Goal: Information Seeking & Learning: Learn about a topic

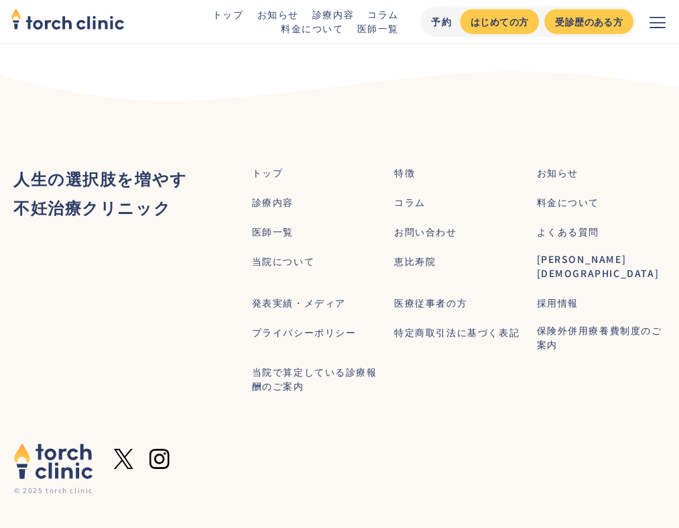
scroll to position [1552, 0]
click at [392, 201] on ul "トップ 特徴 お知らせ 診療内容 コラム 料金について 医師一覧 お問い合わせ よくある質問 当院について 恵比寿院 上野院 発表実績・メディア 医療従事者の…" at bounding box center [459, 278] width 414 height 229
click at [413, 201] on div "コラム" at bounding box center [410, 203] width 32 height 14
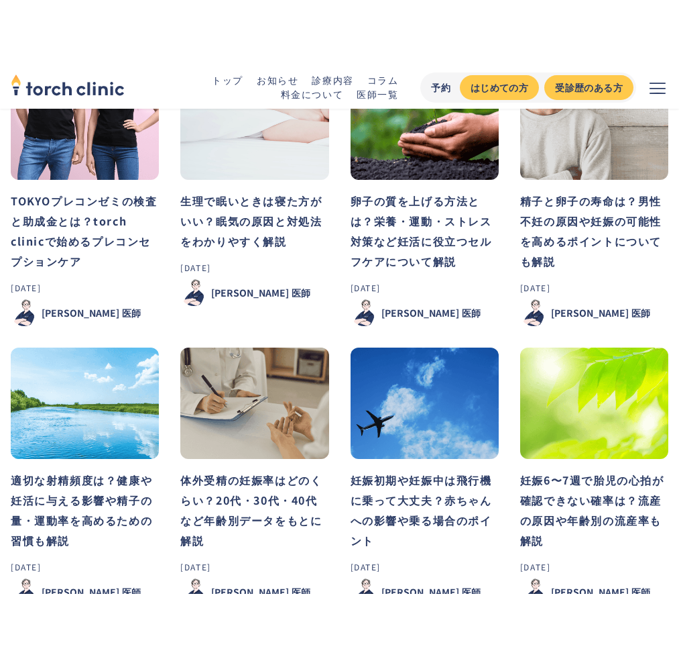
scroll to position [1009, 0]
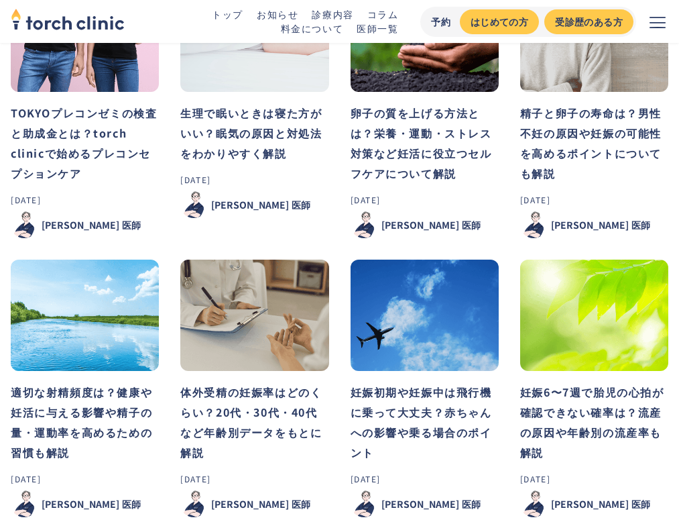
click at [243, 334] on img at bounding box center [254, 315] width 148 height 111
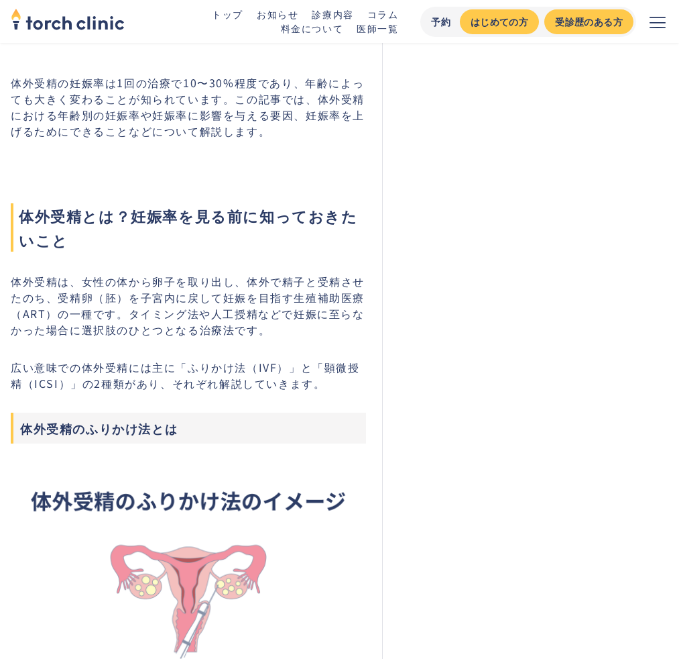
scroll to position [458, 0]
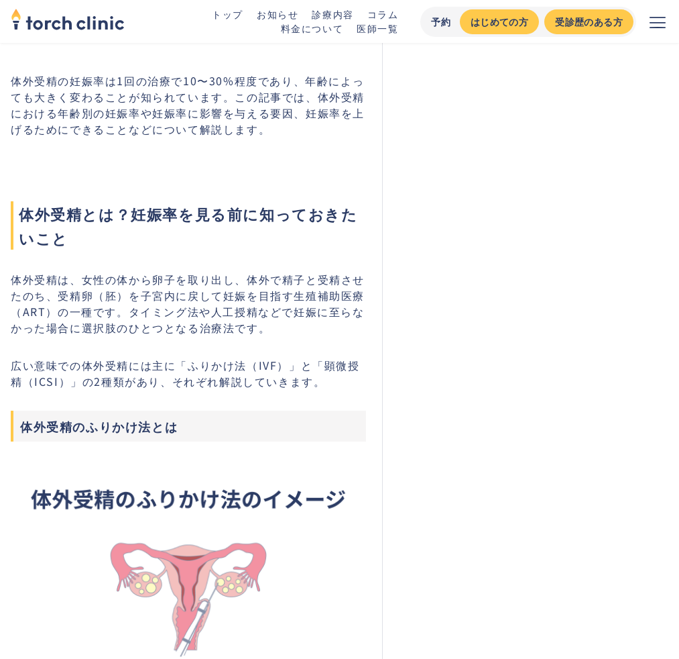
click at [96, 203] on span "体外受精とは？妊娠率を見る前に知っておきたいこと" at bounding box center [188, 225] width 355 height 48
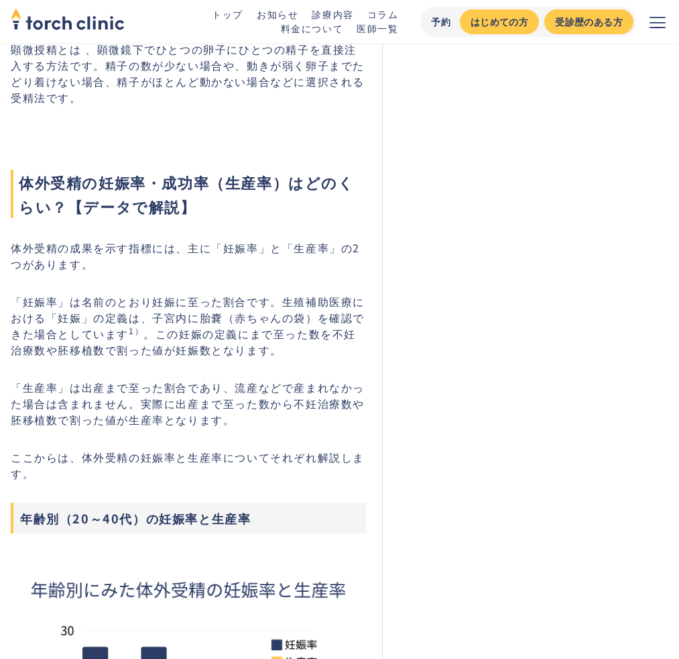
scroll to position [1792, 0]
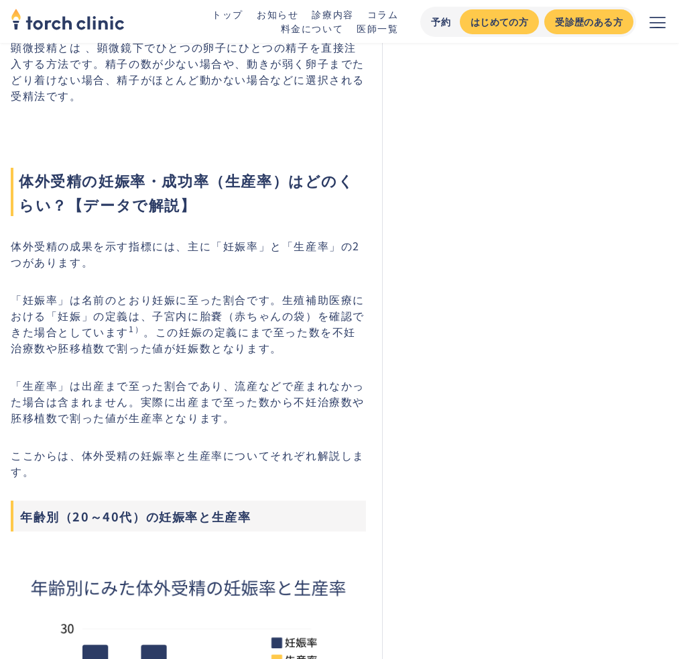
click at [123, 423] on p "「生産率」は出産まで至った割合であり、流産などで産まれなかった場合は含まれません。実際に出産まで至った数から不妊治療数や胚移植数で割った値が生産率となります。" at bounding box center [188, 401] width 355 height 48
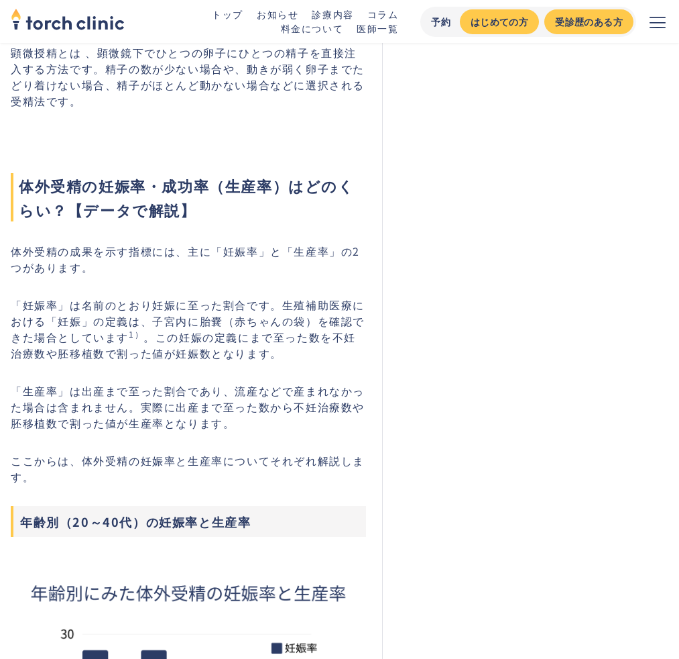
scroll to position [1781, 0]
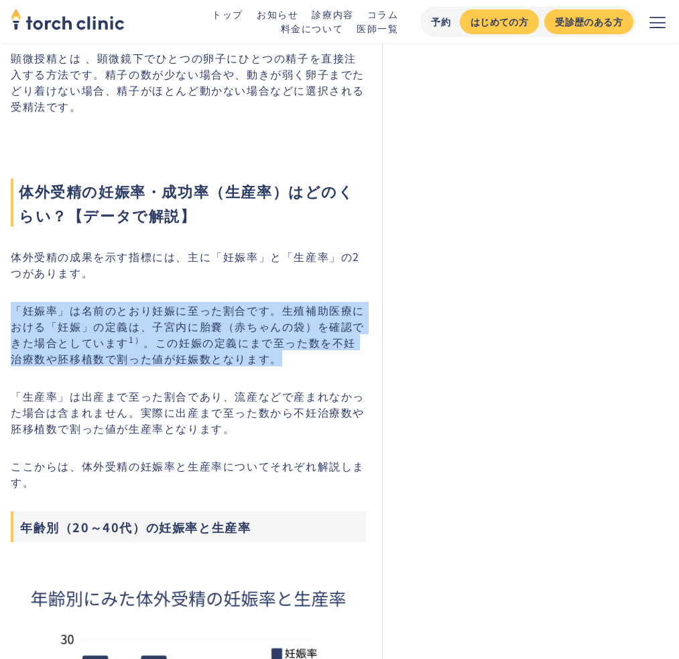
drag, startPoint x: 15, startPoint y: 323, endPoint x: 286, endPoint y: 374, distance: 275.8
click at [286, 366] on p "「妊娠率」は名前のとおり妊娠に至った割合です。生殖補助医療における「妊娠」の定義は、子宮内に胎嚢（赤ちゃんの袋）を確認できた場合としています 1） 。この妊娠…" at bounding box center [188, 334] width 355 height 64
copy p "「妊娠率」は名前のとおり妊娠に至った割合です。生殖補助医療における「妊娠」の定義は、子宮内に胎嚢（赤ちゃんの袋）を確認できた場合としています 1） 。この妊娠…"
click at [131, 323] on p "「妊娠率」は名前のとおり妊娠に至った割合です。生殖補助医療における「妊娠」の定義は、子宮内に胎嚢（赤ちゃんの袋）を確認できた場合としています 1） 。この妊娠…" at bounding box center [188, 334] width 355 height 64
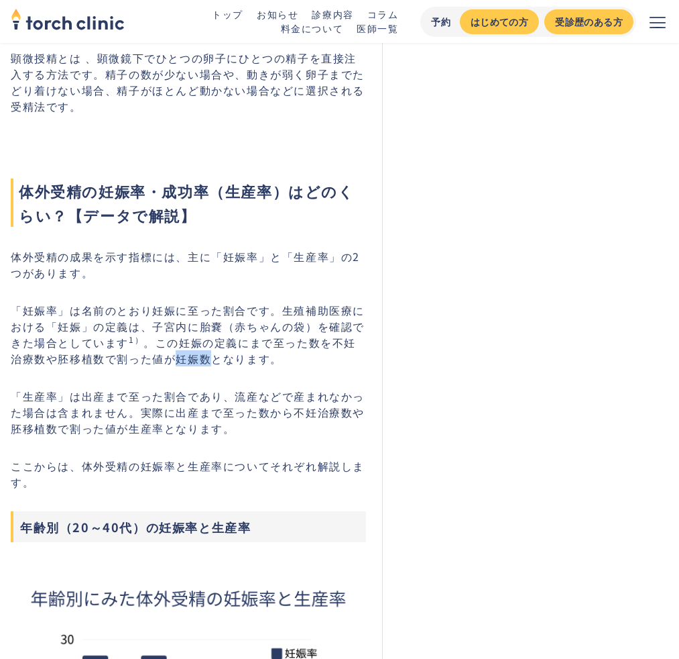
drag, startPoint x: 164, startPoint y: 374, endPoint x: 201, endPoint y: 374, distance: 36.2
click at [201, 366] on p "「妊娠率」は名前のとおり妊娠に至った割合です。生殖補助医療における「妊娠」の定義は、子宮内に胎嚢（赤ちゃんの袋）を確認できた場合としています 1） 。この妊娠…" at bounding box center [188, 334] width 355 height 64
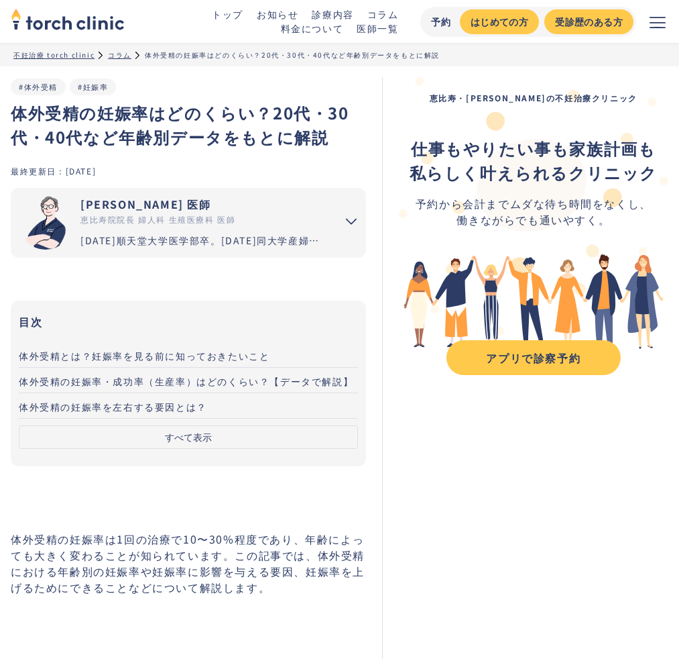
scroll to position [28, 0]
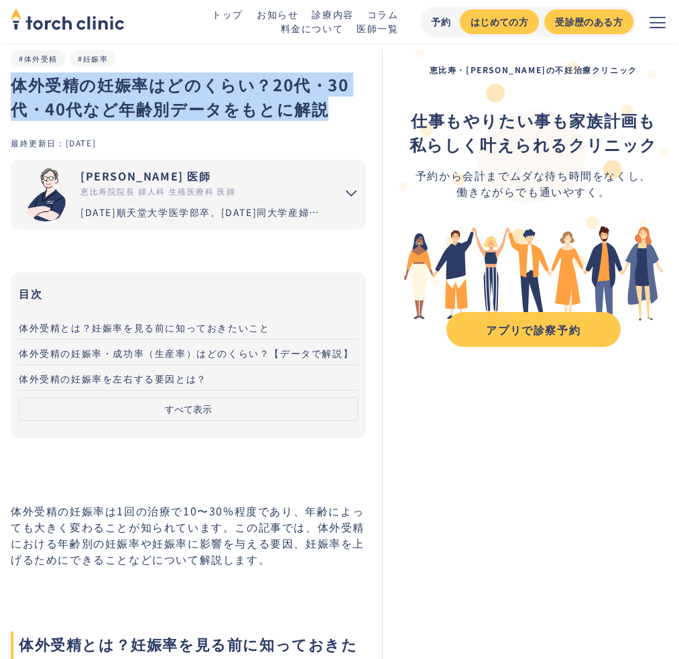
drag, startPoint x: 15, startPoint y: 84, endPoint x: 336, endPoint y: 117, distance: 322.9
click at [336, 117] on h1 "体外受精の妊娠率はどのくらい？20代・30代・40代など年齢別データをもとに解説" at bounding box center [188, 96] width 355 height 48
copy h1 "体外受精の妊娠率はどのくらい？20代・30代・40代など年齢別データをもとに解説"
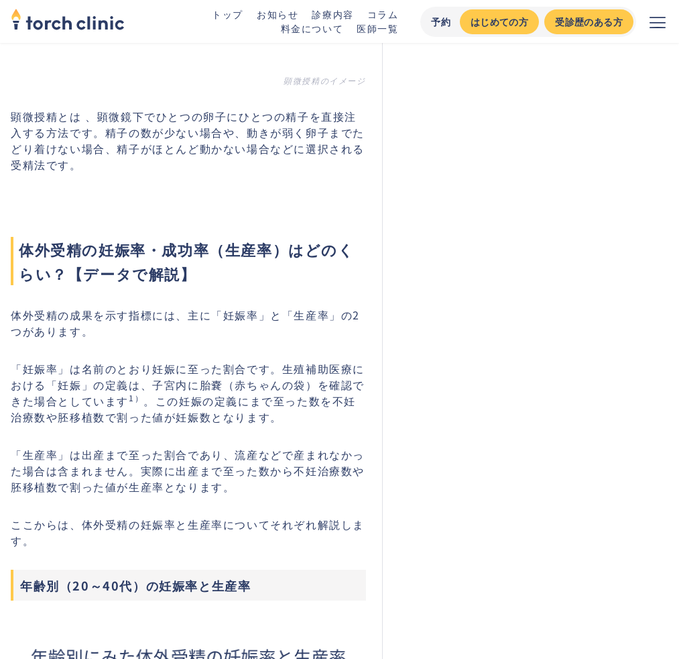
scroll to position [1723, 0]
click at [231, 335] on p "体外受精の成果を示す指標には、主に「妊娠率」と「生産率」の2つがあります。" at bounding box center [188, 322] width 355 height 32
click at [242, 334] on p "体外受精の成果を示す指標には、主に「妊娠率」と「生産率」の2つがあります。" at bounding box center [188, 322] width 355 height 32
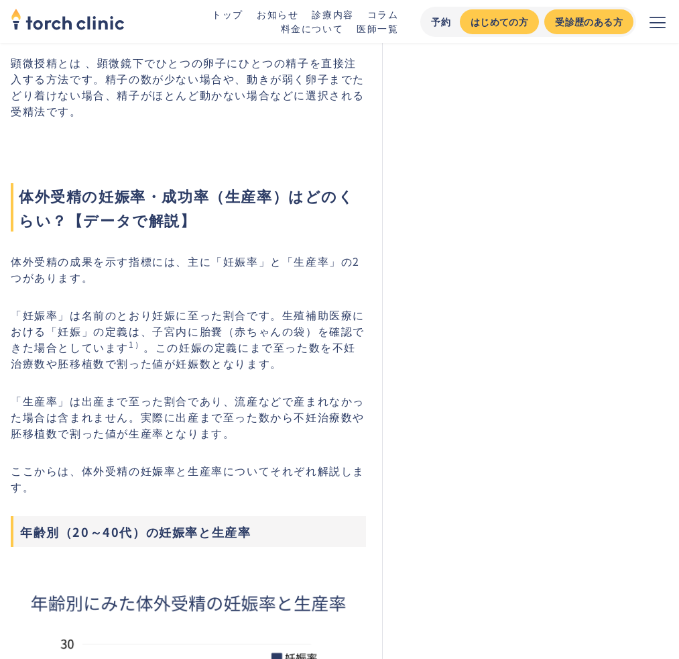
scroll to position [1773, 0]
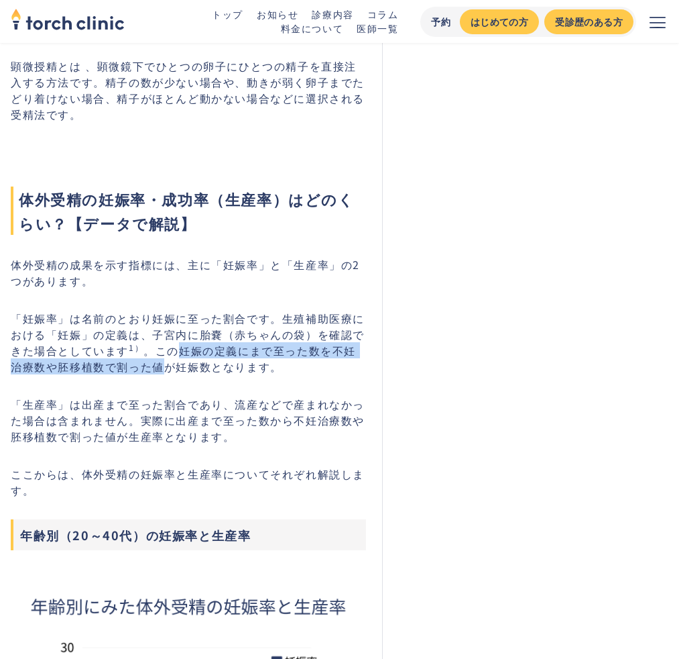
drag, startPoint x: 178, startPoint y: 363, endPoint x: 156, endPoint y: 381, distance: 28.6
click at [156, 374] on p "「妊娠率」は名前のとおり妊娠に至った割合です。生殖補助医療における「妊娠」の定義は、子宮内に胎嚢（赤ちゃんの袋）を確認できた場合としています 1） 。この妊娠…" at bounding box center [188, 342] width 355 height 64
copy p "妊娠の定義にまで至った数を不妊治療数や胚移植数で割った値"
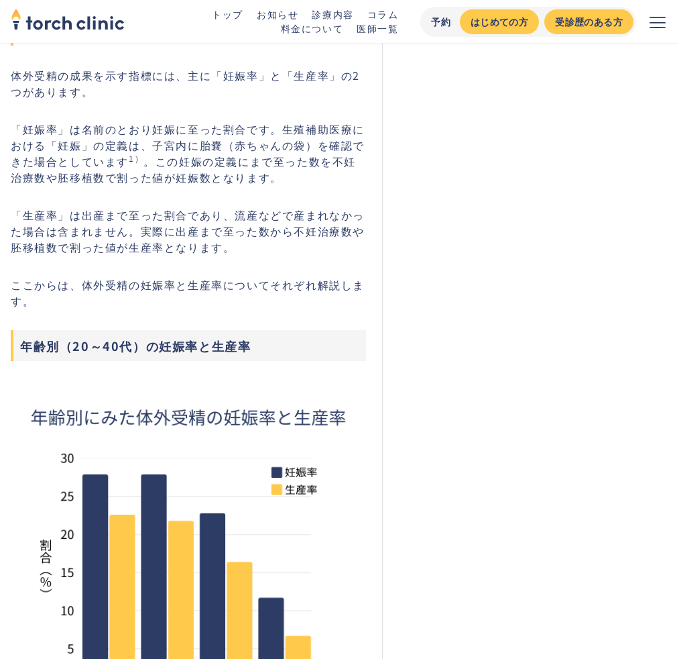
scroll to position [1966, 0]
